Goal: Task Accomplishment & Management: Manage account settings

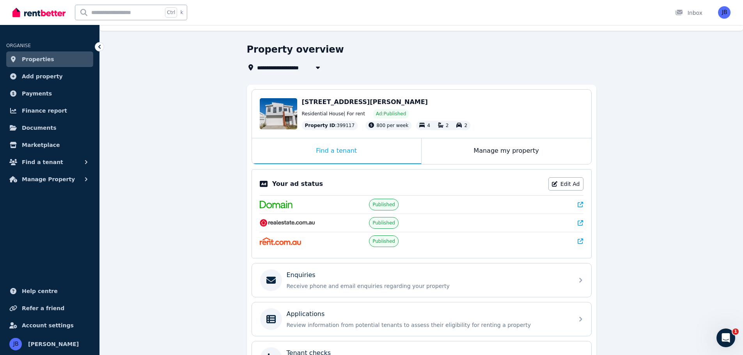
click at [52, 175] on span "Manage Property" at bounding box center [48, 179] width 53 height 9
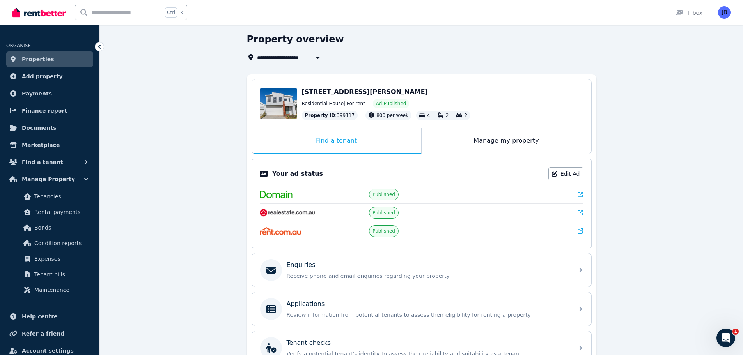
scroll to position [18, 0]
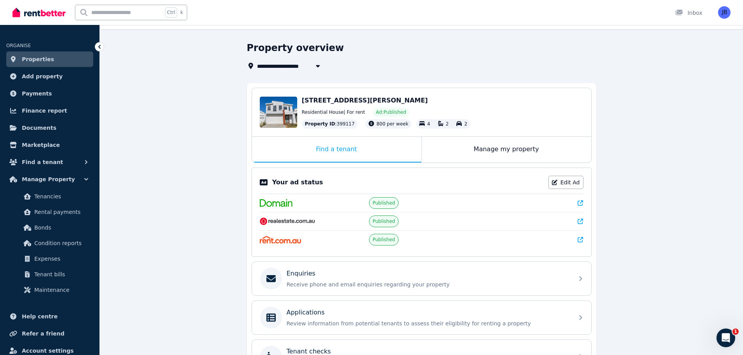
click at [560, 182] on link "Edit Ad" at bounding box center [565, 182] width 35 height 13
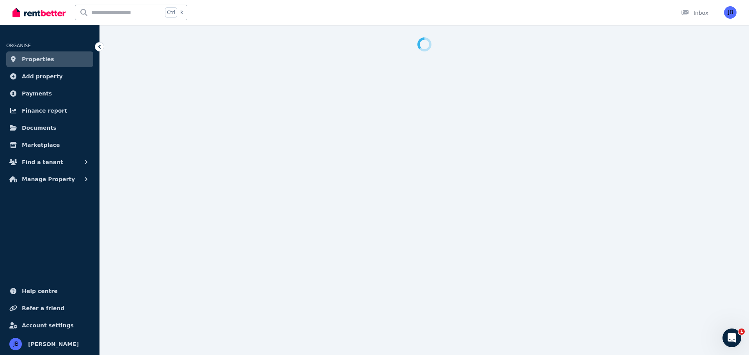
select select "**"
select select "**********"
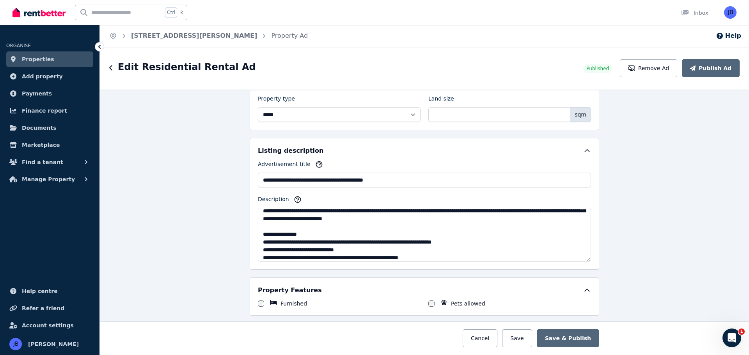
scroll to position [8, 0]
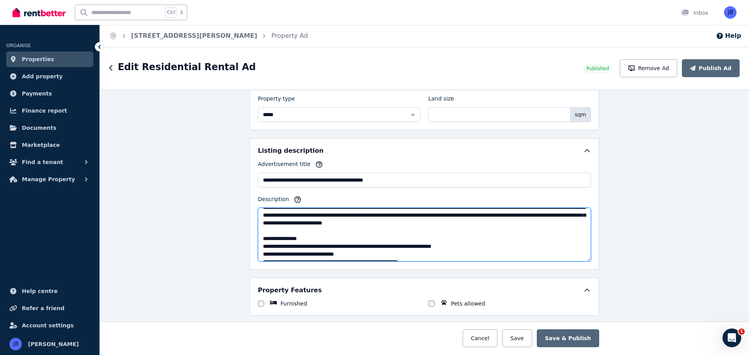
click at [402, 246] on textarea "Description" at bounding box center [424, 235] width 333 height 54
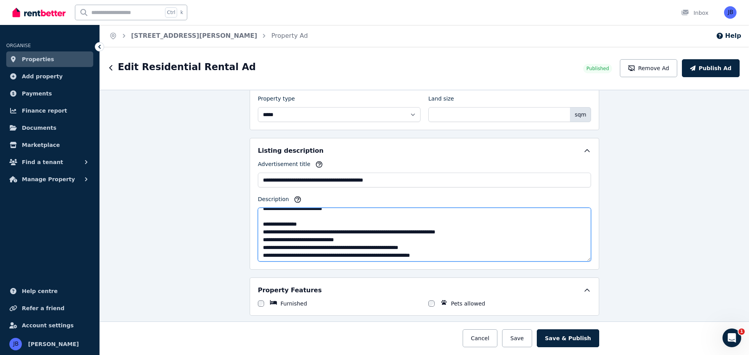
scroll to position [26, 0]
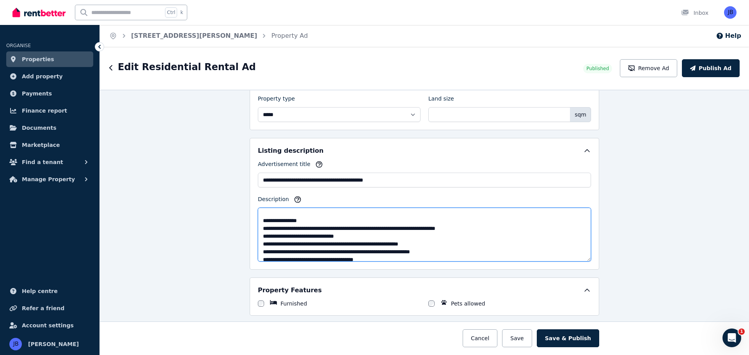
click at [391, 251] on textarea "Description" at bounding box center [424, 235] width 333 height 54
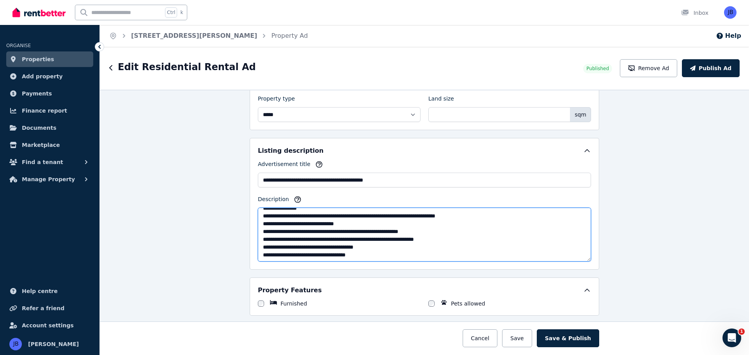
scroll to position [41, 0]
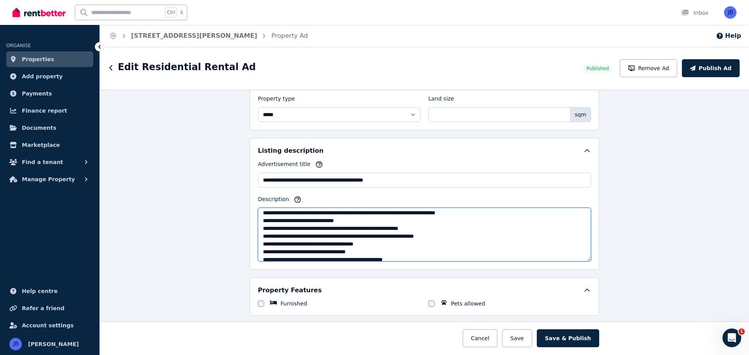
click at [317, 243] on textarea "Description" at bounding box center [424, 235] width 333 height 54
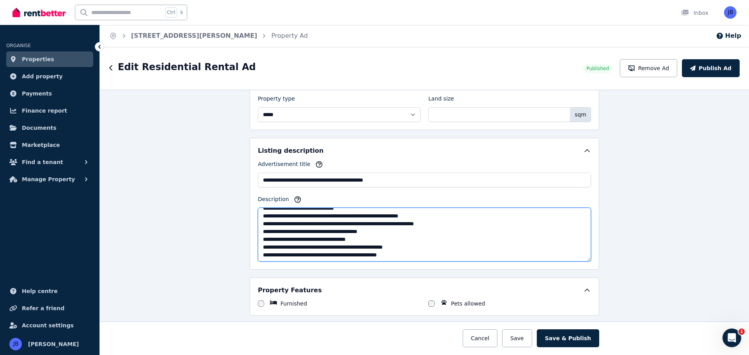
scroll to position [56, 0]
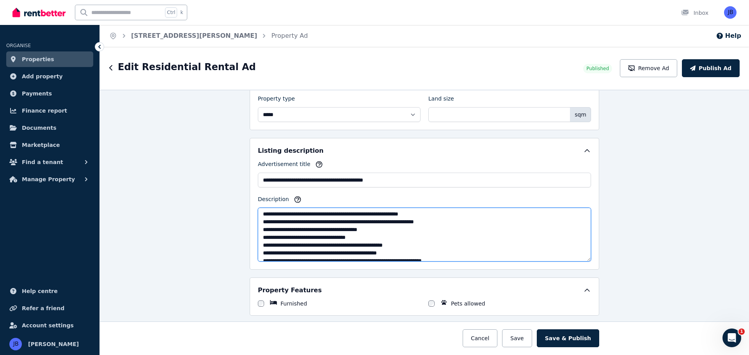
click at [368, 244] on textarea "Description" at bounding box center [424, 235] width 333 height 54
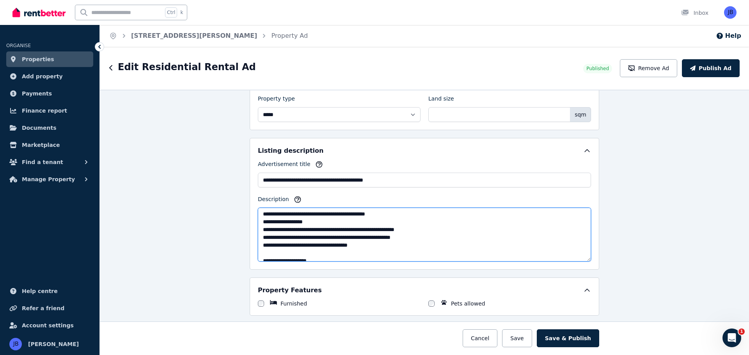
scroll to position [136, 0]
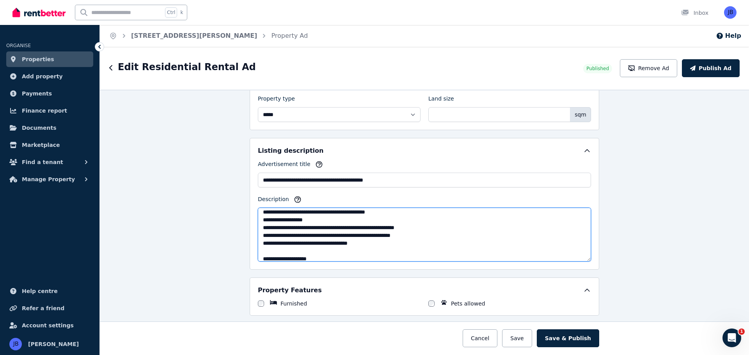
click at [312, 245] on textarea "Description" at bounding box center [424, 235] width 333 height 54
click at [388, 245] on textarea "Description" at bounding box center [424, 235] width 333 height 54
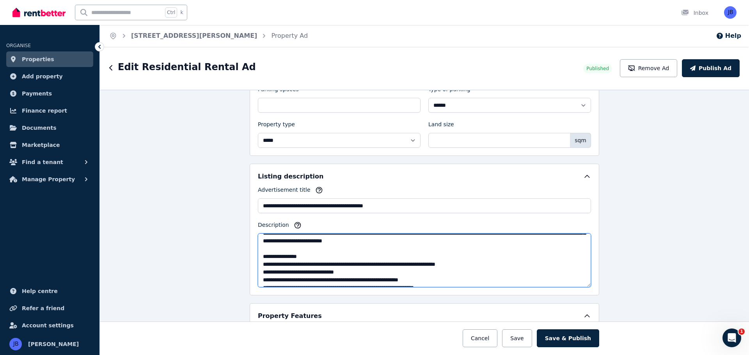
scroll to position [0, 0]
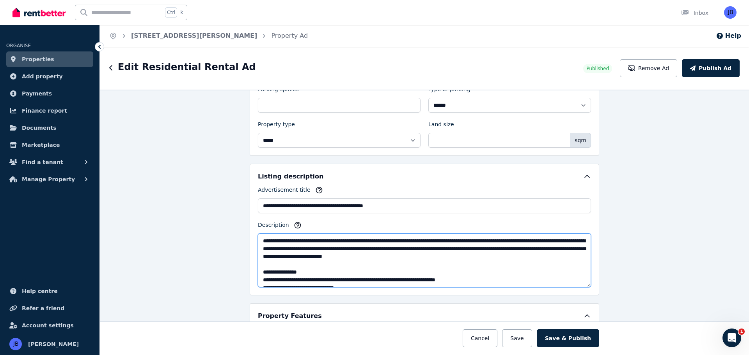
type textarea "**********"
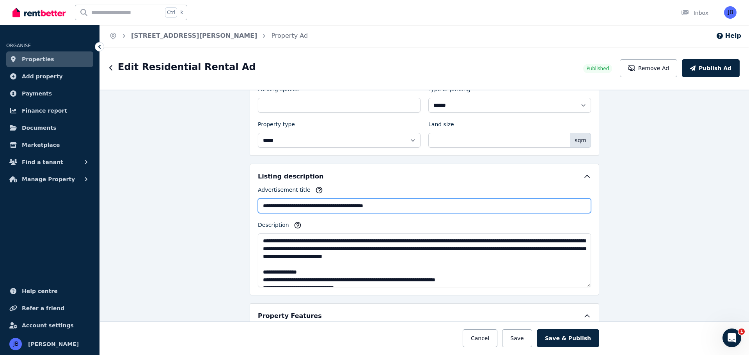
click at [262, 205] on input "**********" at bounding box center [424, 205] width 333 height 15
click at [432, 202] on input "**********" at bounding box center [424, 205] width 333 height 15
type input "**********"
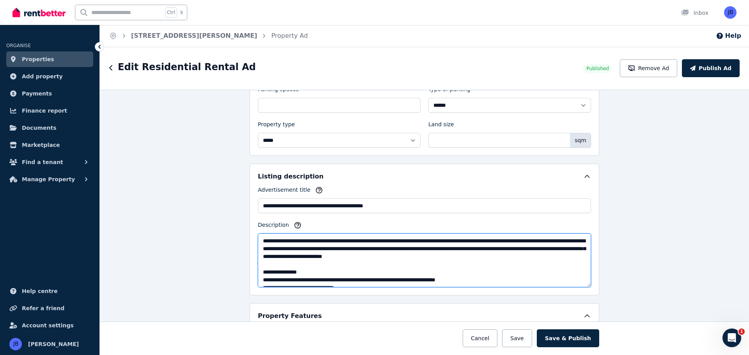
click at [421, 250] on textarea "Description" at bounding box center [424, 261] width 333 height 54
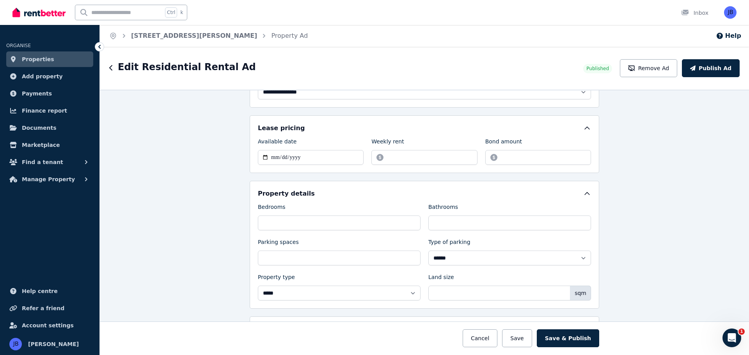
scroll to position [274, 0]
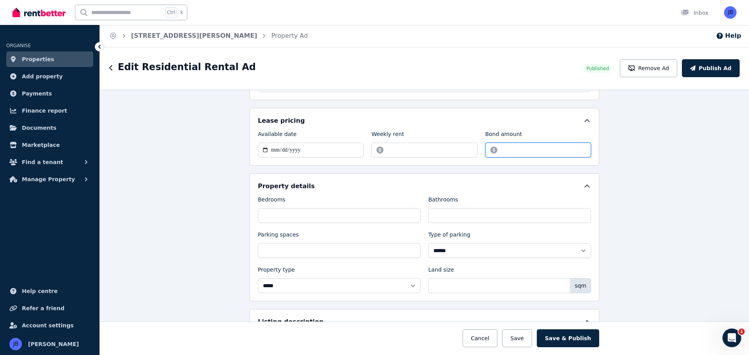
click at [501, 149] on input "*******" at bounding box center [538, 150] width 106 height 15
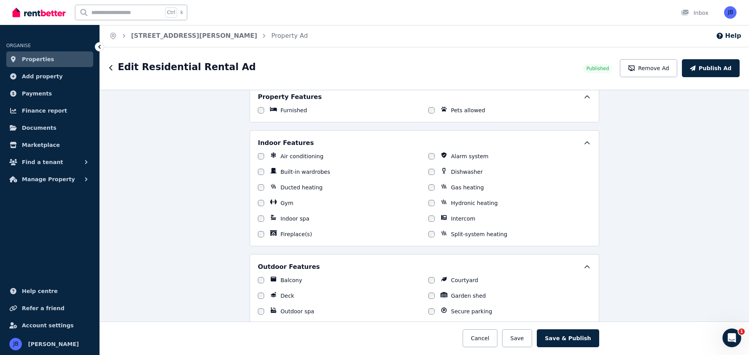
scroll to position [668, 0]
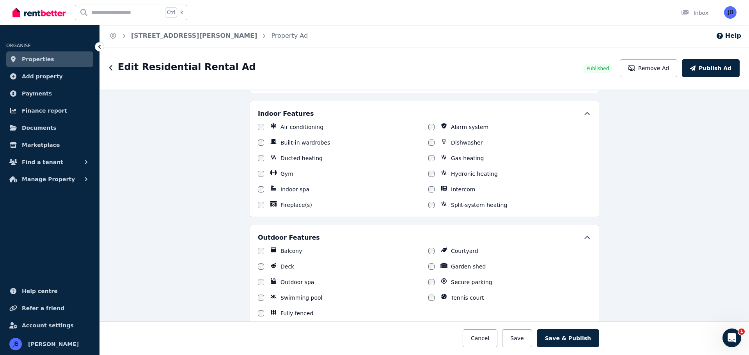
click at [565, 339] on button "Save & Publish" at bounding box center [567, 338] width 62 height 18
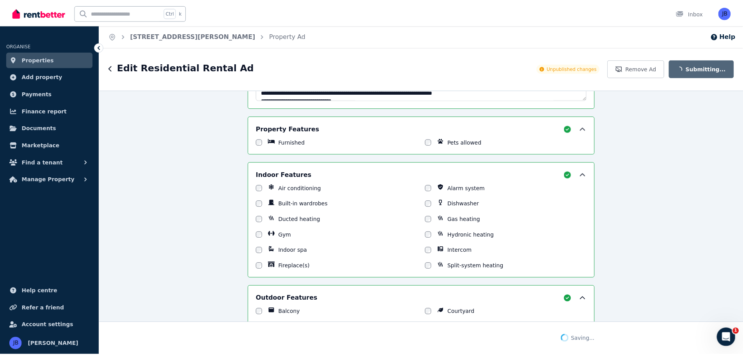
scroll to position [729, 0]
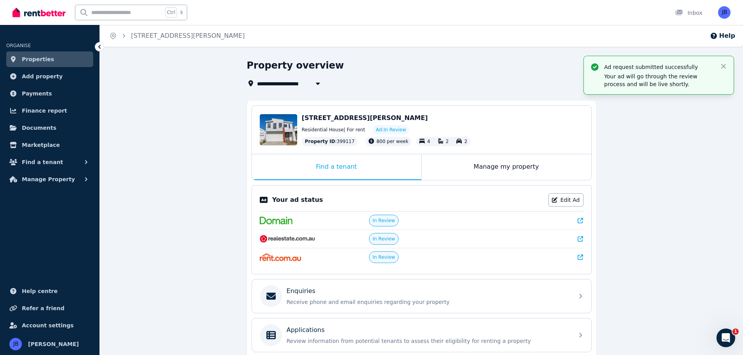
click at [49, 157] on button "Find a tenant" at bounding box center [49, 162] width 87 height 16
click at [43, 179] on span "Listings" at bounding box center [60, 179] width 53 height 9
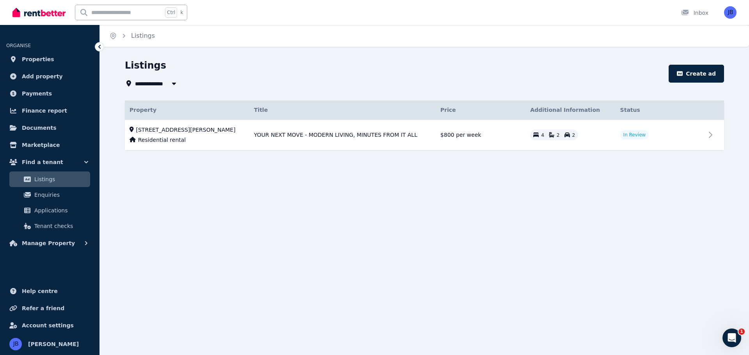
click at [64, 195] on span "Enquiries" at bounding box center [60, 194] width 53 height 9
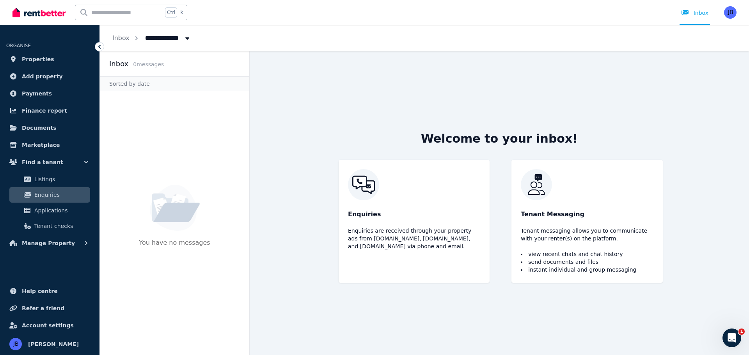
click at [333, 241] on div "Enquiries Enquiries are received through your property ads from [DOMAIN_NAME], …" at bounding box center [499, 221] width 340 height 123
click at [57, 207] on span "Applications" at bounding box center [60, 210] width 53 height 9
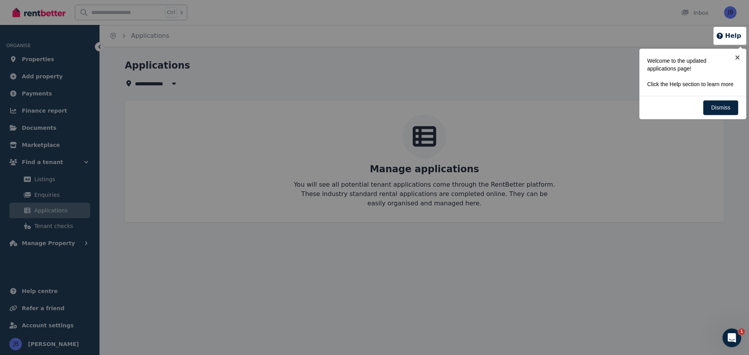
click at [727, 32] on button "Help" at bounding box center [727, 35] width 25 height 9
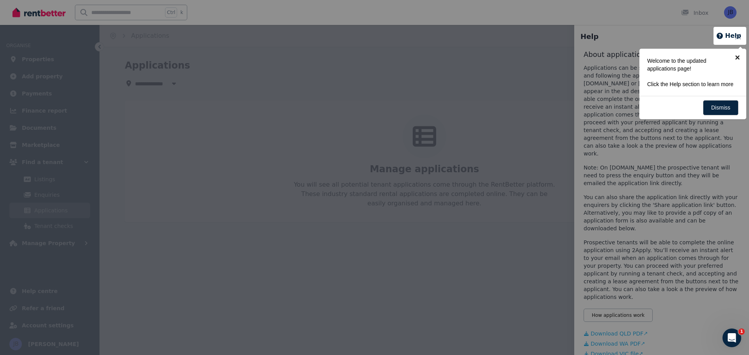
click at [737, 56] on link "×" at bounding box center [737, 58] width 18 height 18
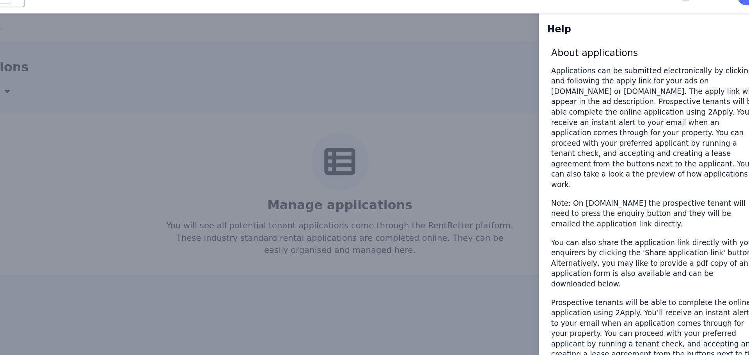
click at [650, 172] on div "About applications Applications can be submitted electronically by clicking and…" at bounding box center [661, 217] width 156 height 334
click at [649, 172] on div "About applications Applications can be submitted electronically by clicking and…" at bounding box center [661, 217] width 156 height 334
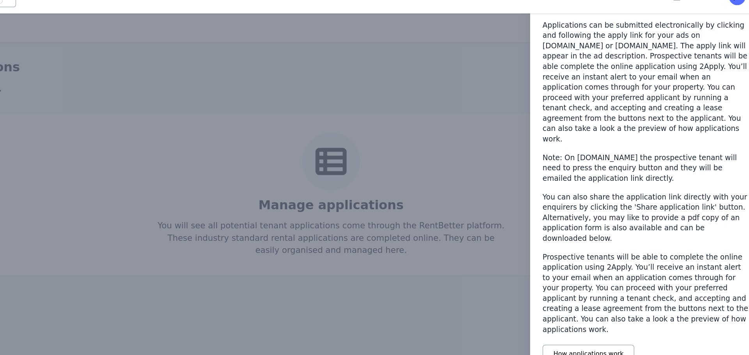
scroll to position [78, 0]
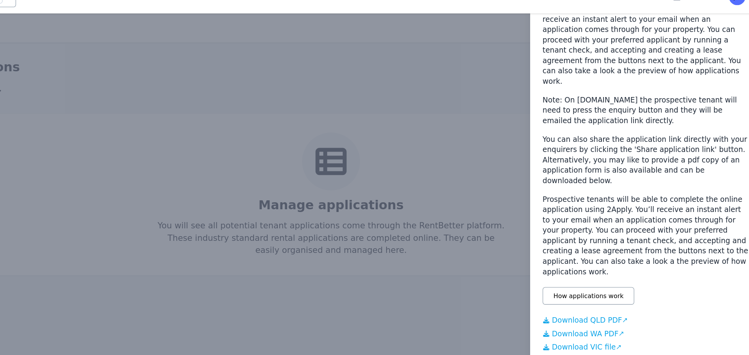
click at [616, 262] on link "Download WA PDF" at bounding box center [661, 266] width 156 height 8
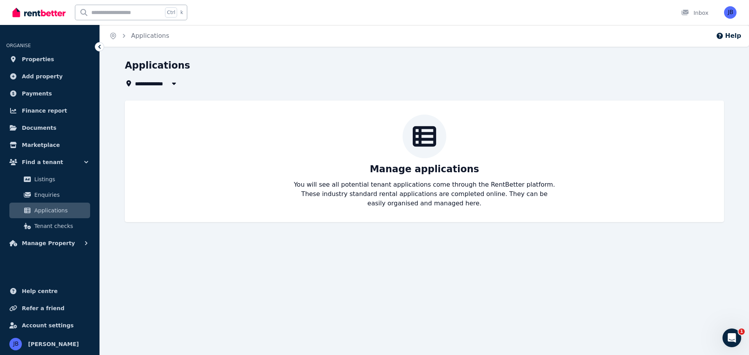
click at [60, 246] on span "Manage Property" at bounding box center [48, 243] width 53 height 9
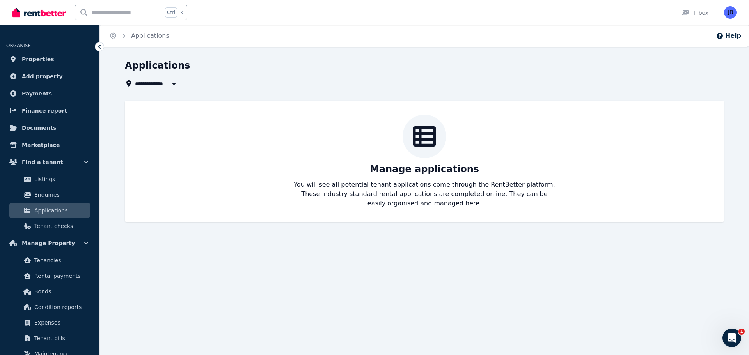
click at [55, 279] on span "Rental payments" at bounding box center [60, 275] width 53 height 9
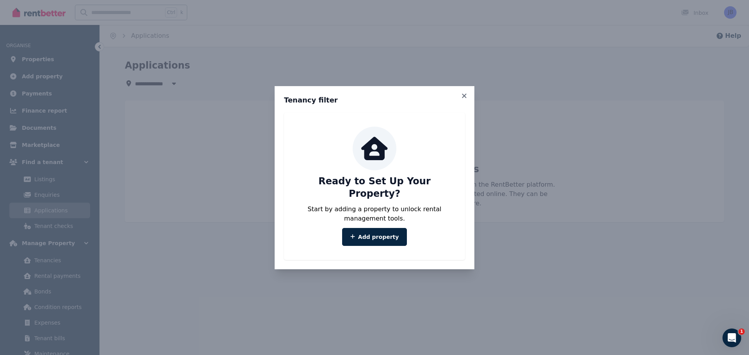
click at [376, 235] on link "Add property" at bounding box center [374, 237] width 65 height 18
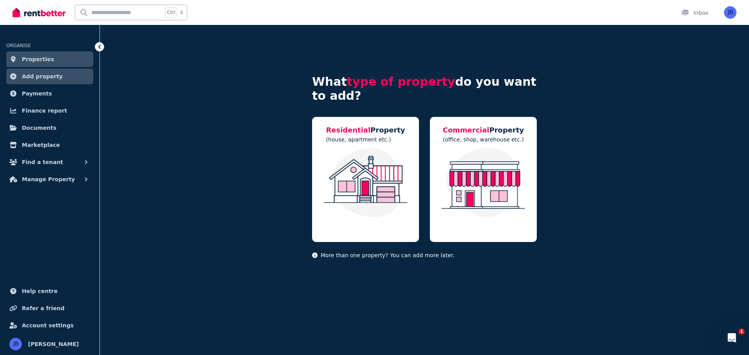
click at [360, 186] on img at bounding box center [365, 182] width 91 height 69
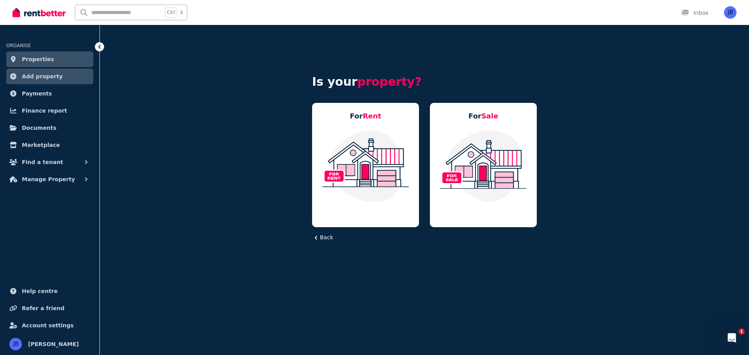
click at [363, 160] on img at bounding box center [365, 165] width 91 height 73
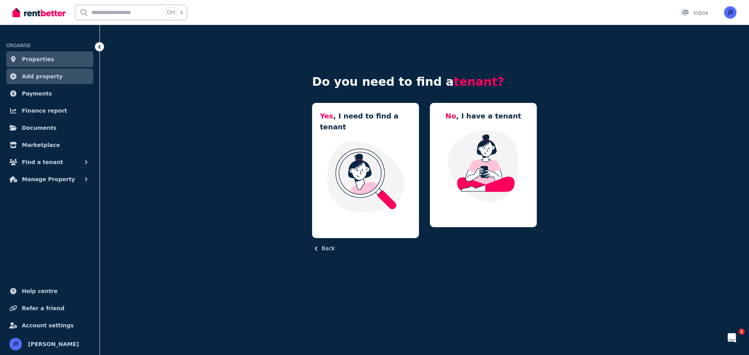
click at [34, 106] on span "Finance report" at bounding box center [44, 110] width 45 height 9
click at [36, 61] on span "Properties" at bounding box center [38, 59] width 32 height 9
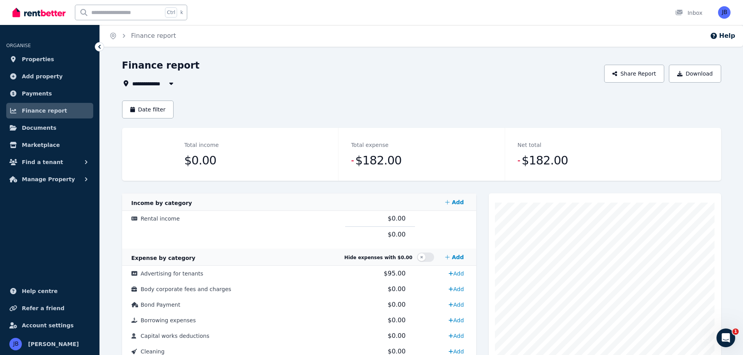
click at [39, 126] on span "Documents" at bounding box center [39, 127] width 35 height 9
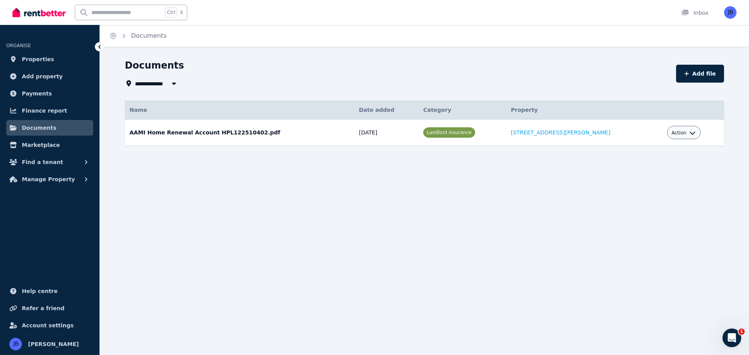
click at [35, 142] on span "Marketplace" at bounding box center [41, 144] width 38 height 9
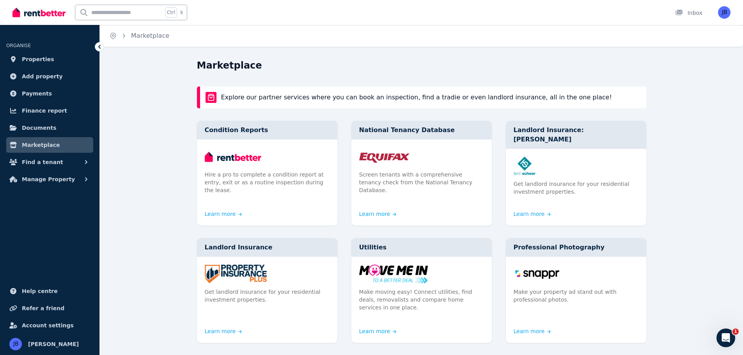
click at [41, 161] on span "Find a tenant" at bounding box center [42, 162] width 41 height 9
click at [46, 191] on span "Enquiries" at bounding box center [60, 194] width 53 height 9
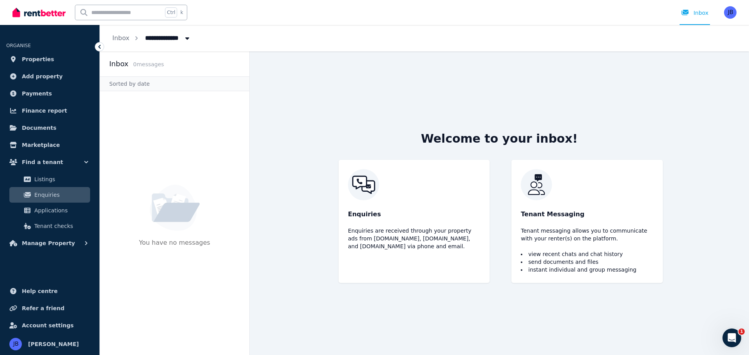
click at [51, 209] on span "Applications" at bounding box center [60, 210] width 53 height 9
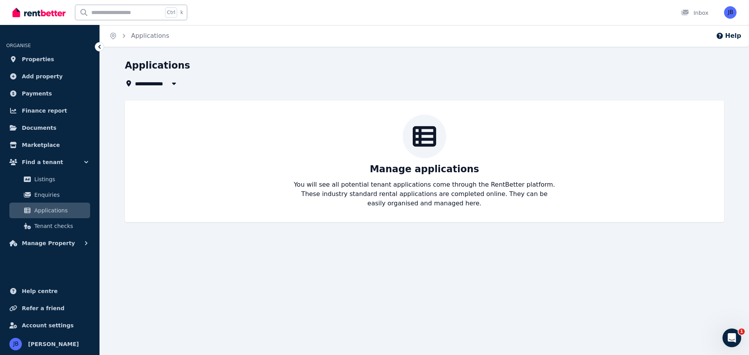
click at [53, 223] on span "Tenant checks" at bounding box center [60, 225] width 53 height 9
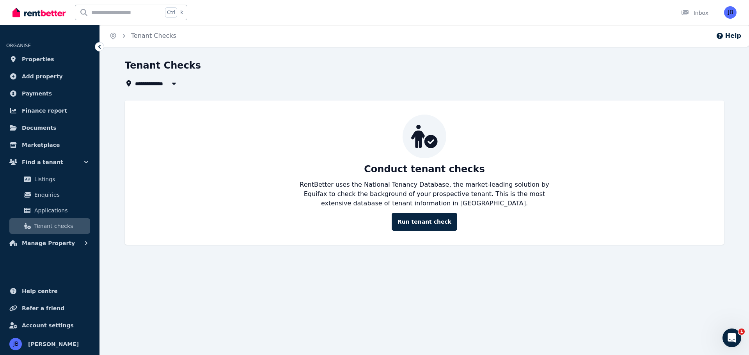
click at [51, 244] on span "Manage Property" at bounding box center [48, 243] width 53 height 9
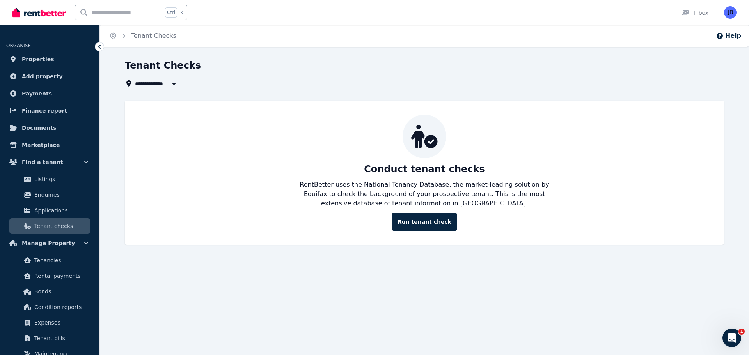
click at [53, 289] on span "Bonds" at bounding box center [60, 291] width 53 height 9
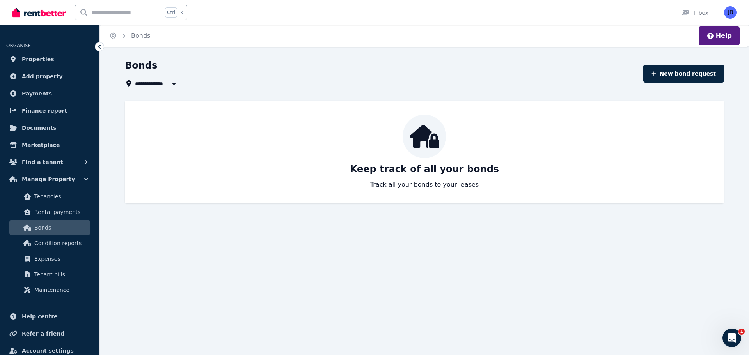
click at [25, 57] on span "Properties" at bounding box center [38, 59] width 32 height 9
